Goal: Obtain resource: Download file/media

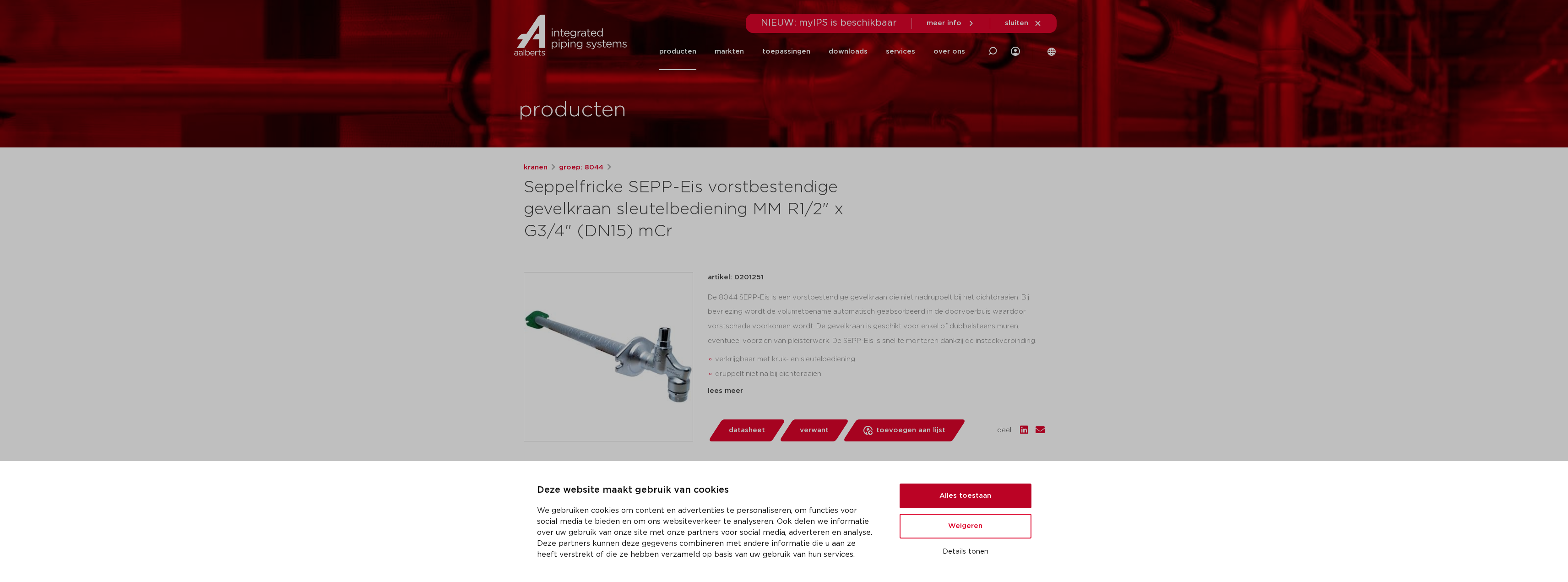
click at [943, 494] on button "Alles toestaan" at bounding box center [965, 496] width 132 height 25
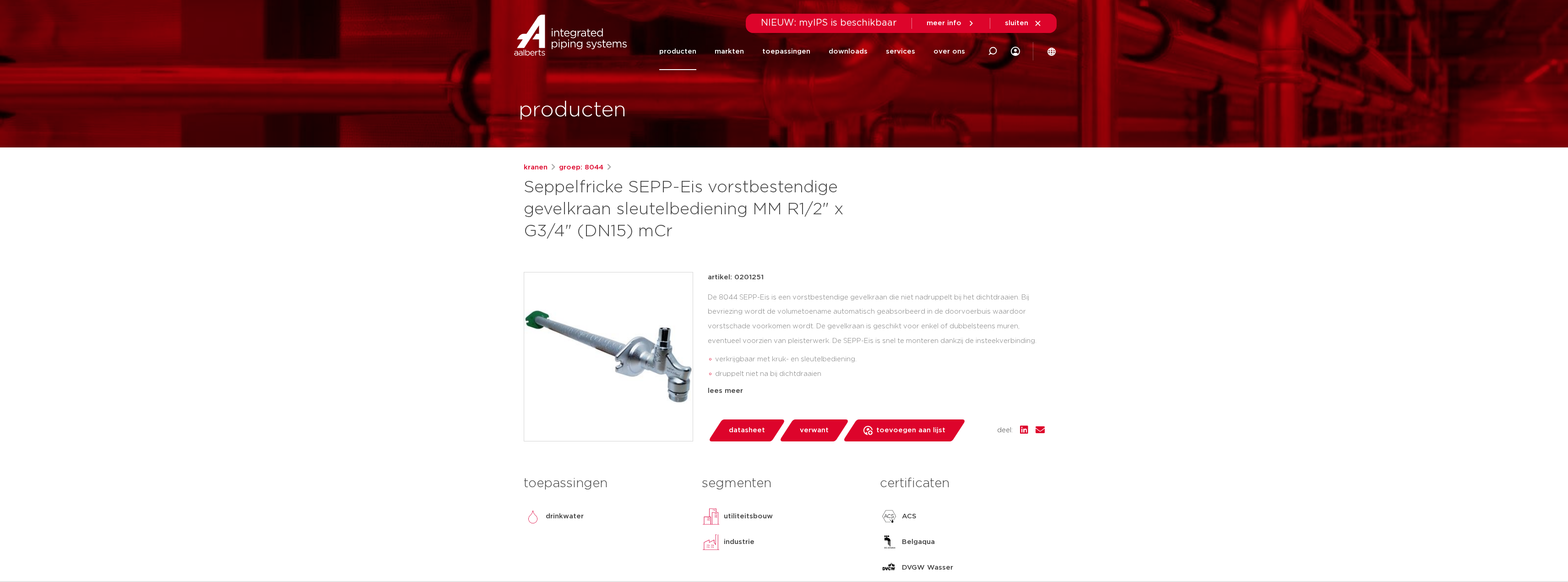
click at [739, 438] on link "datasheet" at bounding box center [746, 430] width 78 height 22
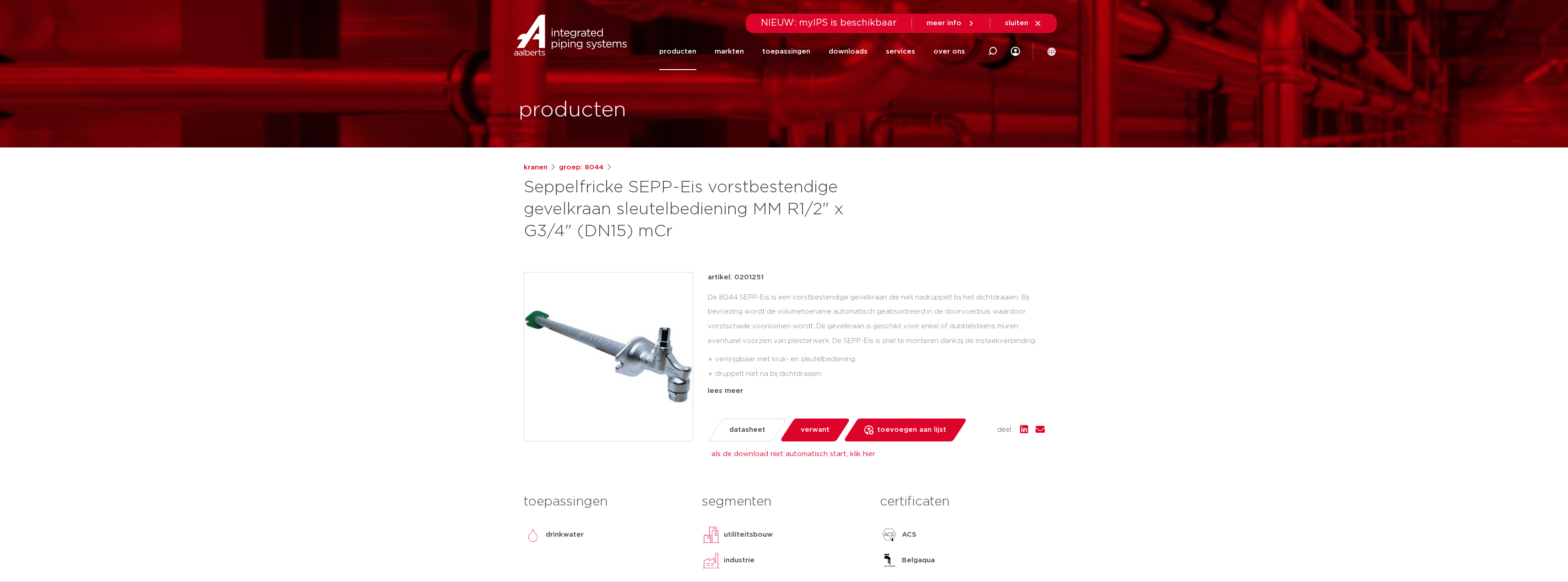
click at [687, 57] on link "producten" at bounding box center [678, 51] width 37 height 37
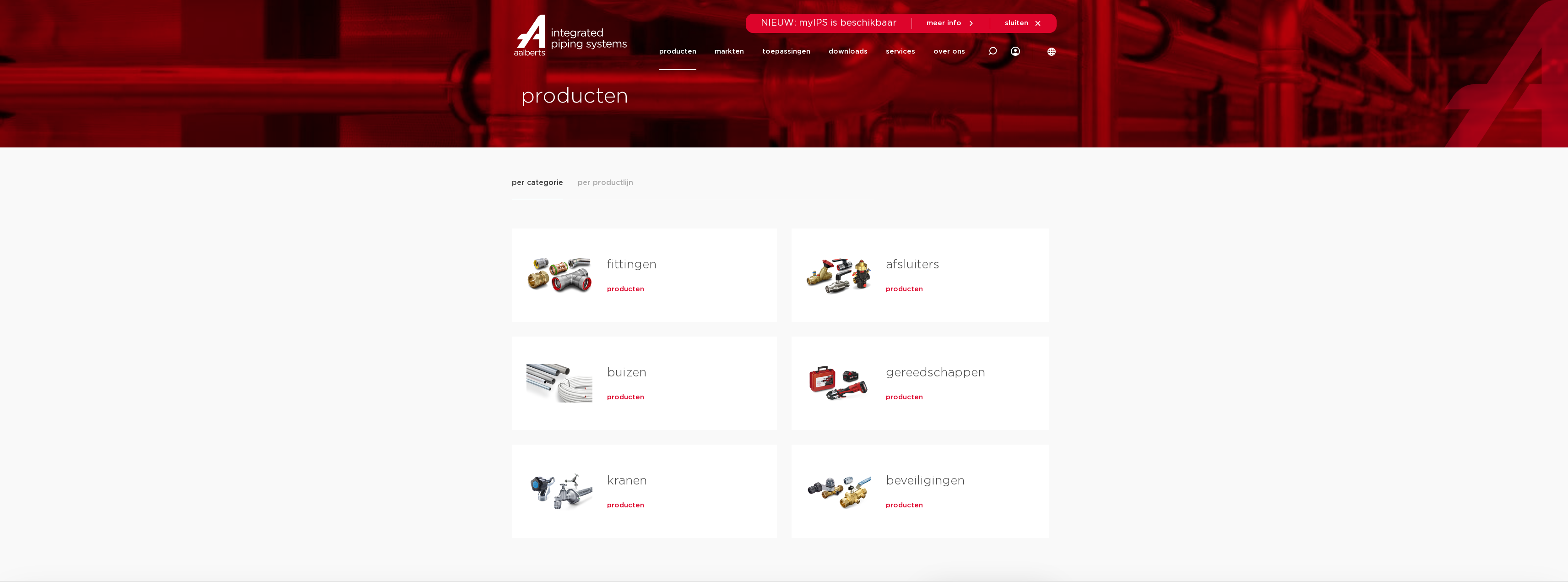
click at [628, 481] on link "kranen" at bounding box center [627, 480] width 40 height 12
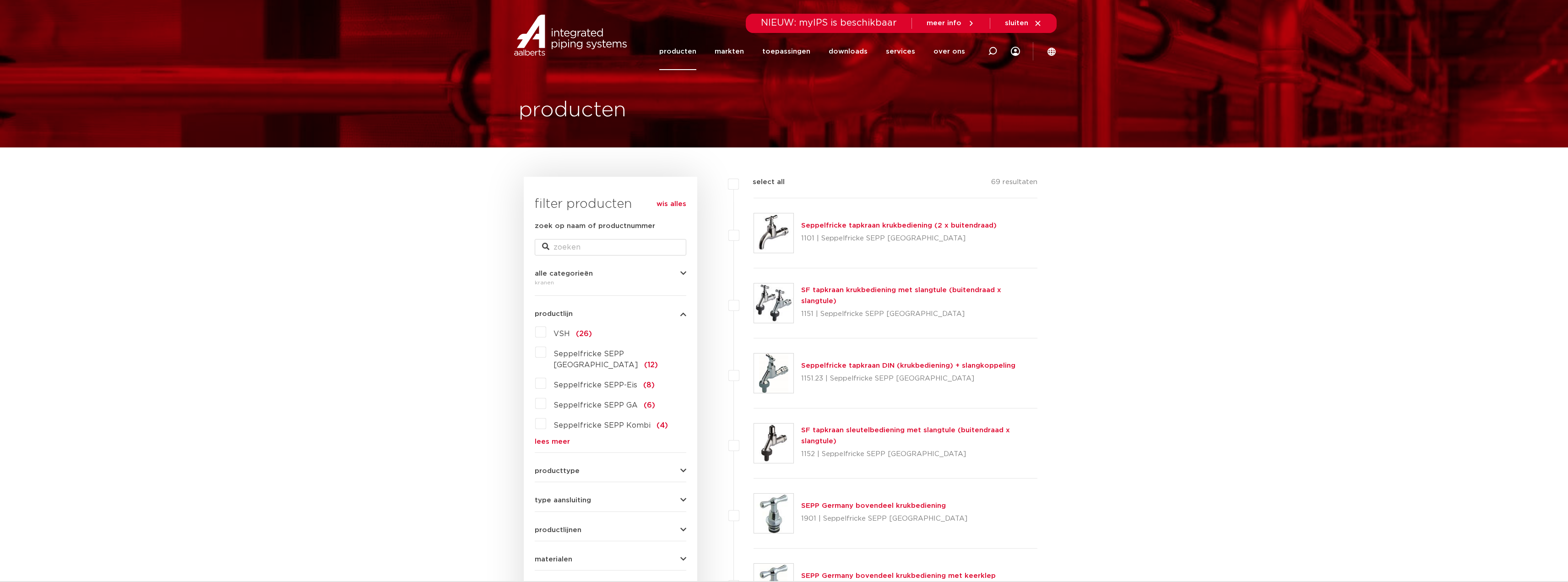
click at [606, 382] on span "Seppelfricke SEPP-Eis" at bounding box center [594, 385] width 83 height 8
click at [0, 0] on input "Seppelfricke SEPP-Eis (8)" at bounding box center [0, 0] width 0 height 0
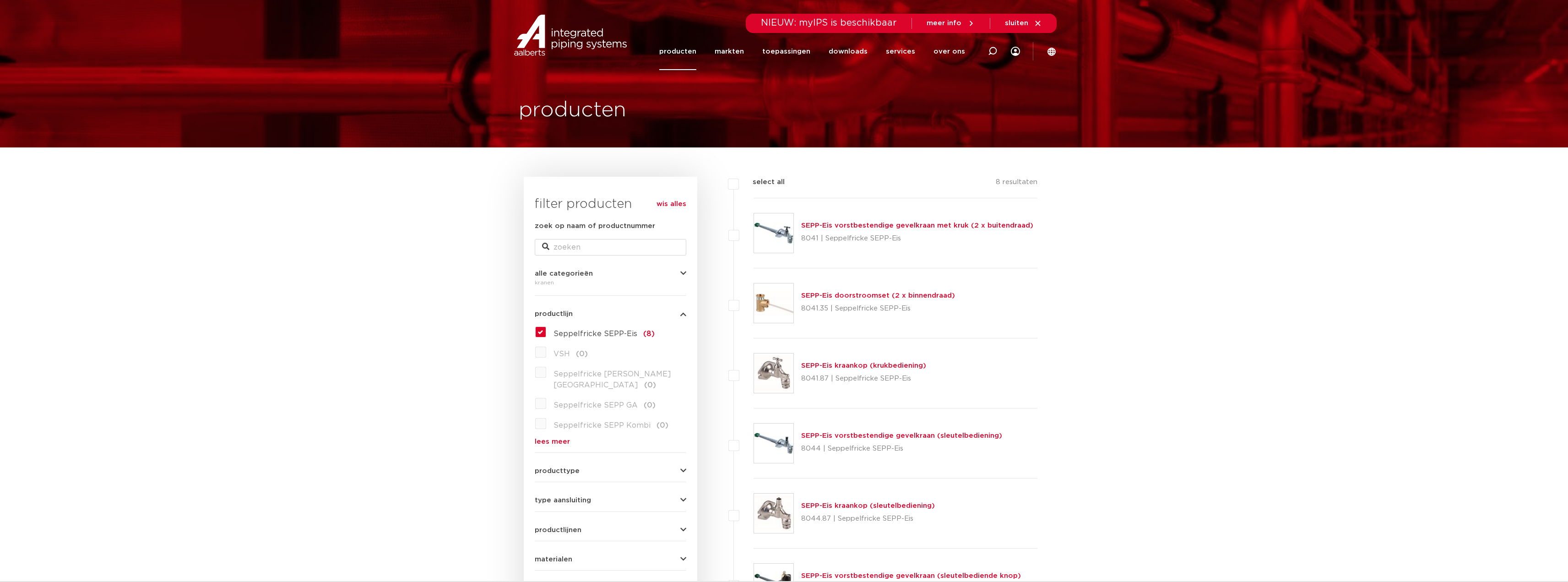
click at [786, 232] on img at bounding box center [773, 233] width 39 height 39
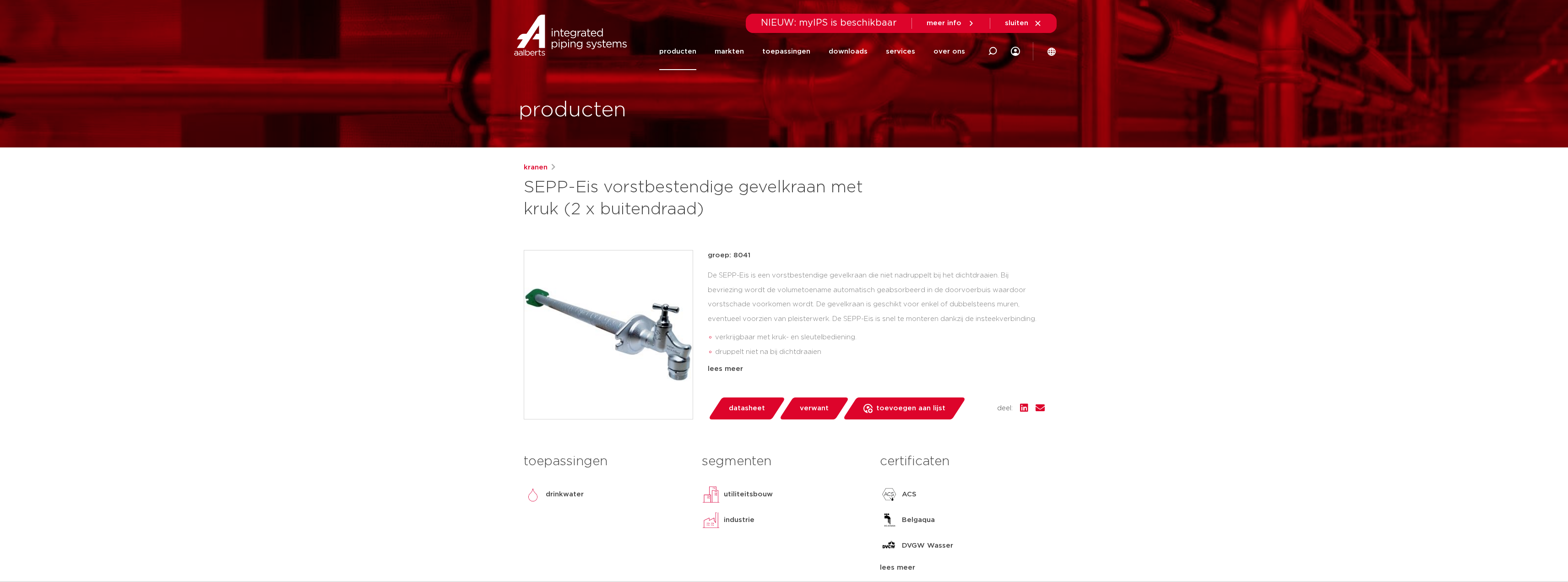
click at [741, 412] on span "datasheet" at bounding box center [747, 407] width 36 height 14
